Goal: Transaction & Acquisition: Book appointment/travel/reservation

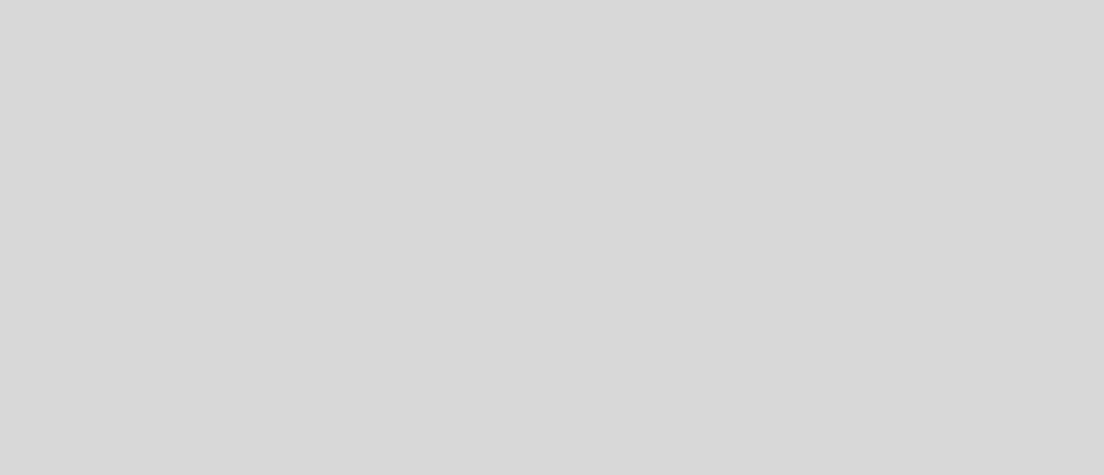
select select "es"
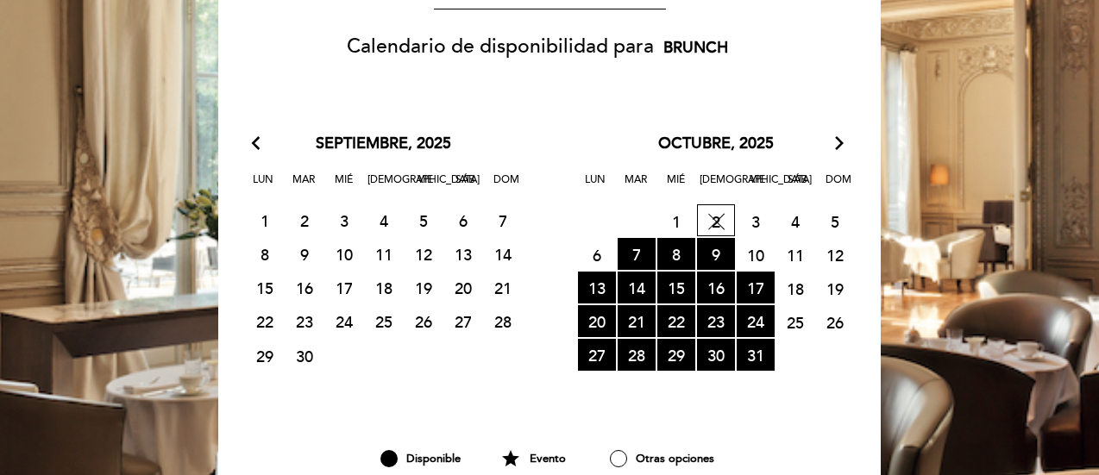
scroll to position [311, 0]
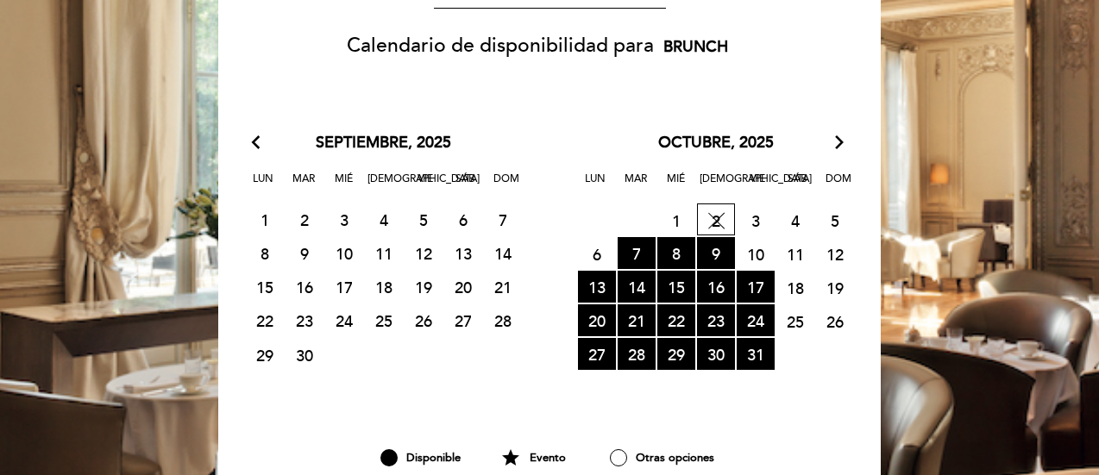
click at [842, 134] on icon "arrow_forward_ios" at bounding box center [840, 143] width 16 height 22
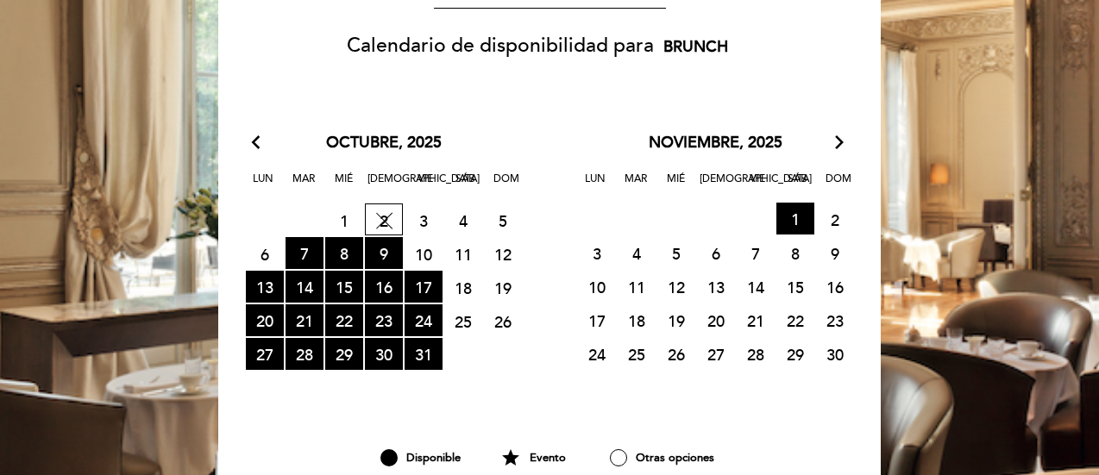
click at [842, 134] on icon "arrow_forward_ios" at bounding box center [840, 143] width 16 height 22
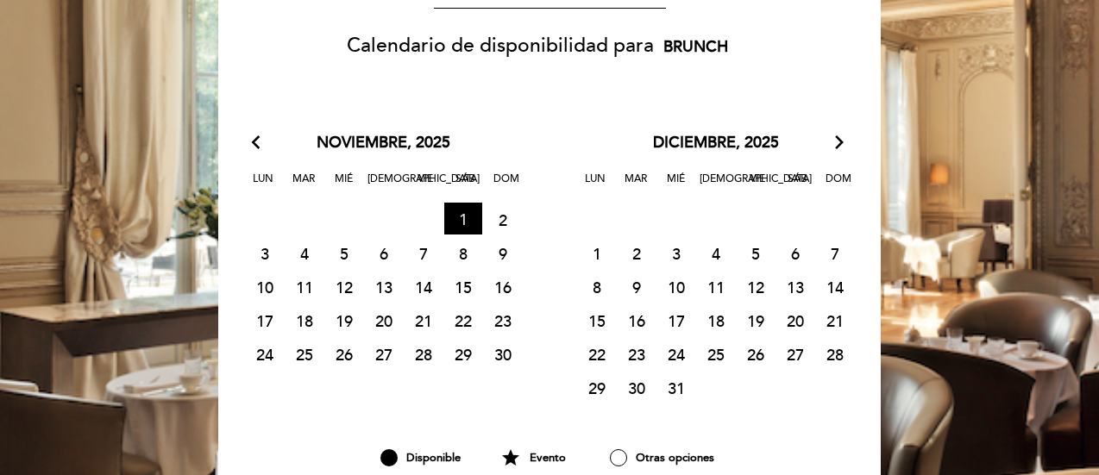
drag, startPoint x: 749, startPoint y: 311, endPoint x: 443, endPoint y: 217, distance: 319.8
click at [443, 217] on div "arrow_back_ios [DATE] arrow_forward_ios Lun Mar Mié Jue Vie Sáb Dom 27 RESERVAS…" at bounding box center [549, 268] width 664 height 273
click at [444, 217] on span "1 RESERVAS DISPONIBLES" at bounding box center [463, 219] width 38 height 32
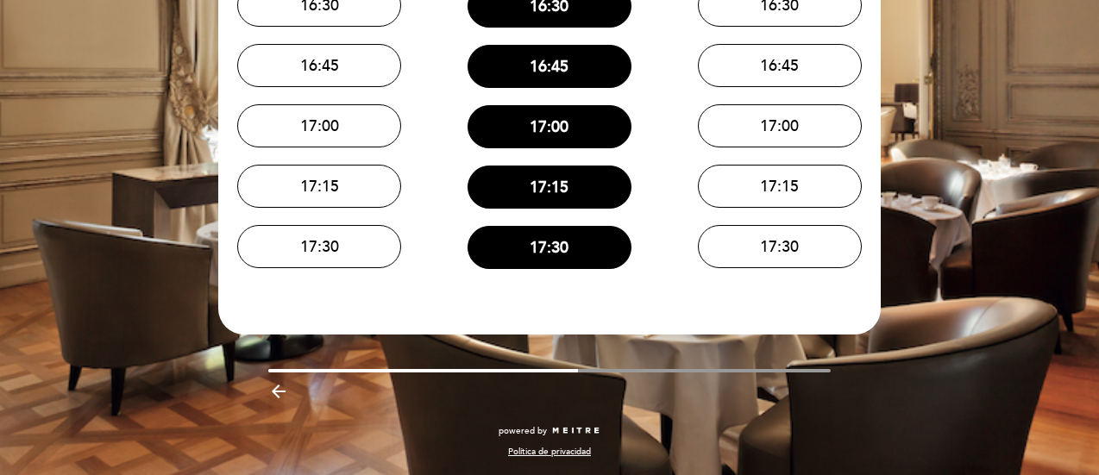
scroll to position [0, 0]
